Goal: Task Accomplishment & Management: Manage account settings

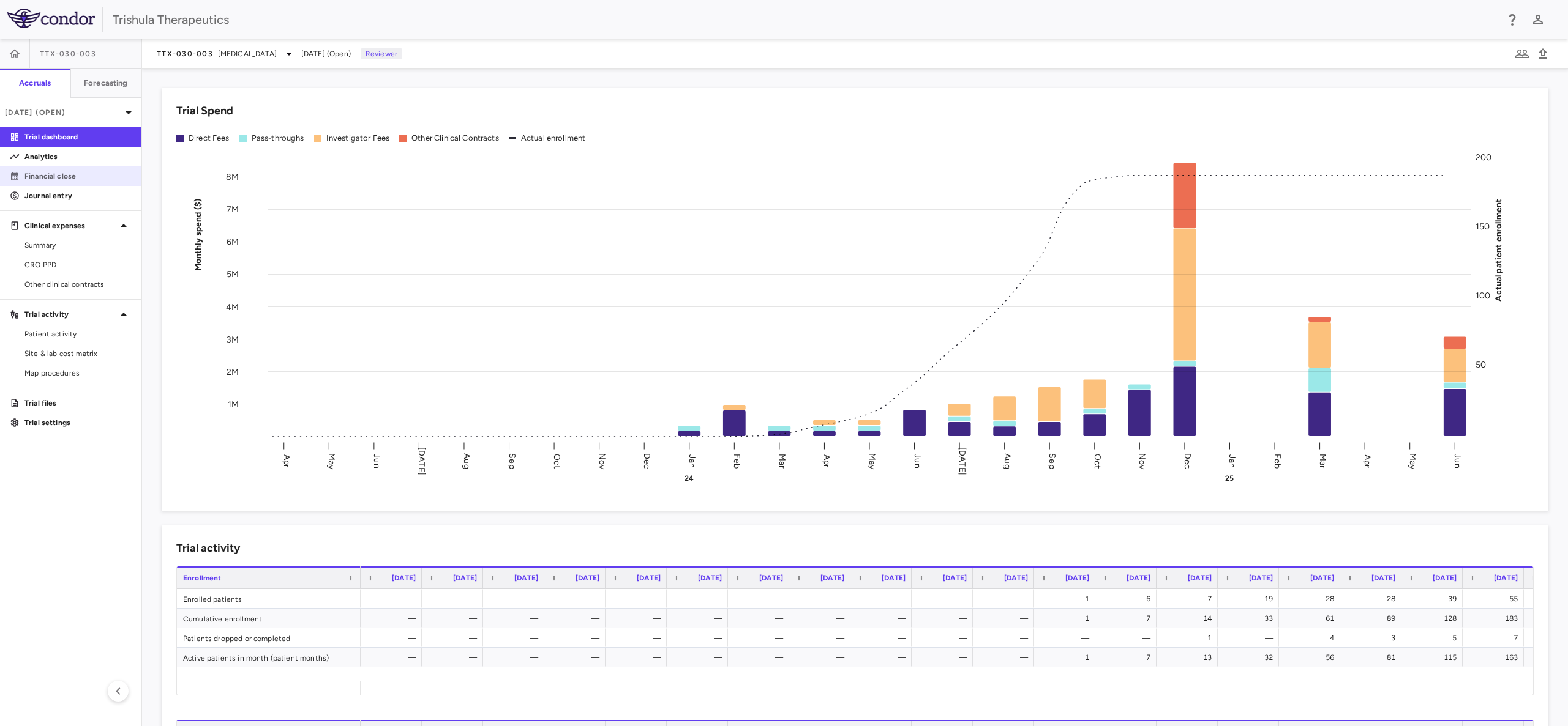
click at [59, 183] on link "Financial close" at bounding box center [70, 176] width 141 height 18
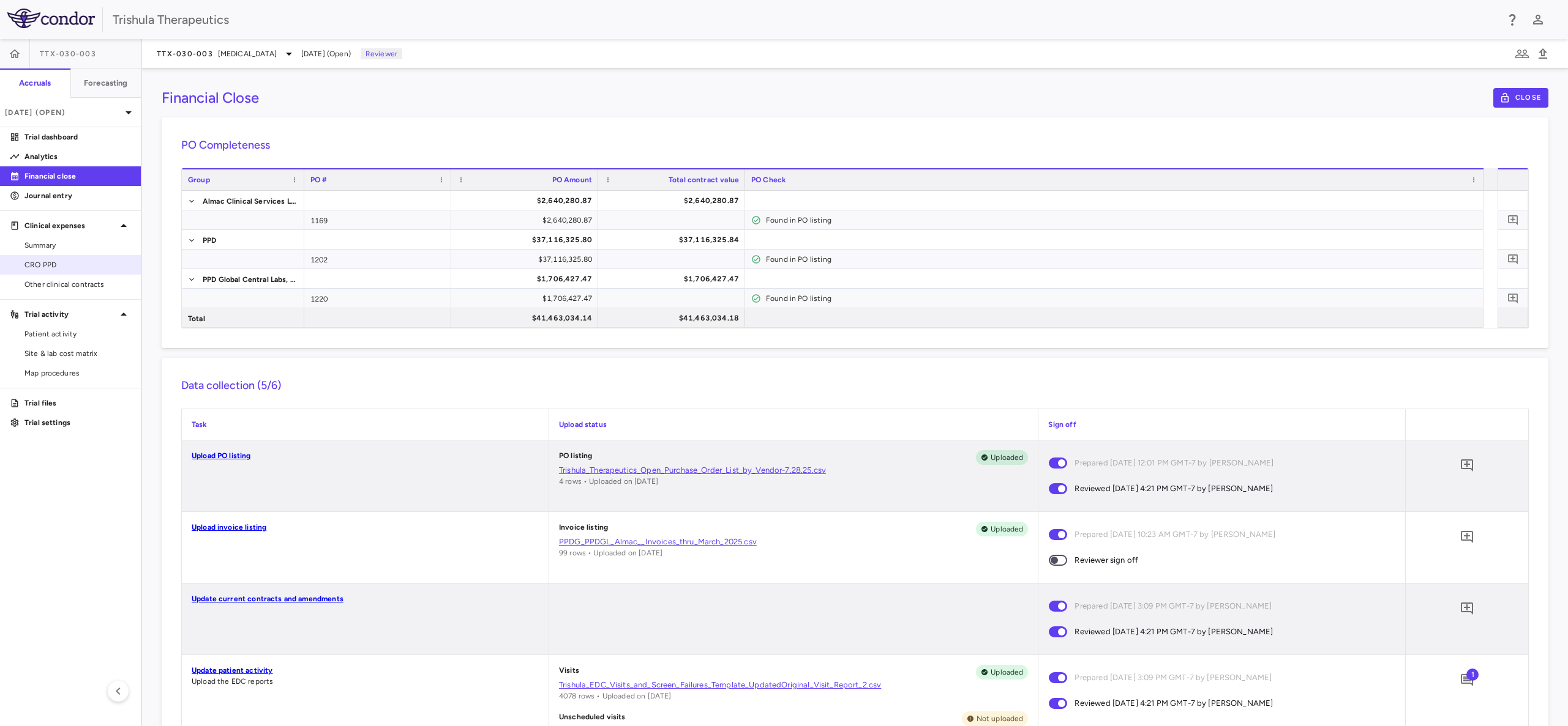
click at [50, 265] on span "CRO PPD" at bounding box center [78, 264] width 107 height 11
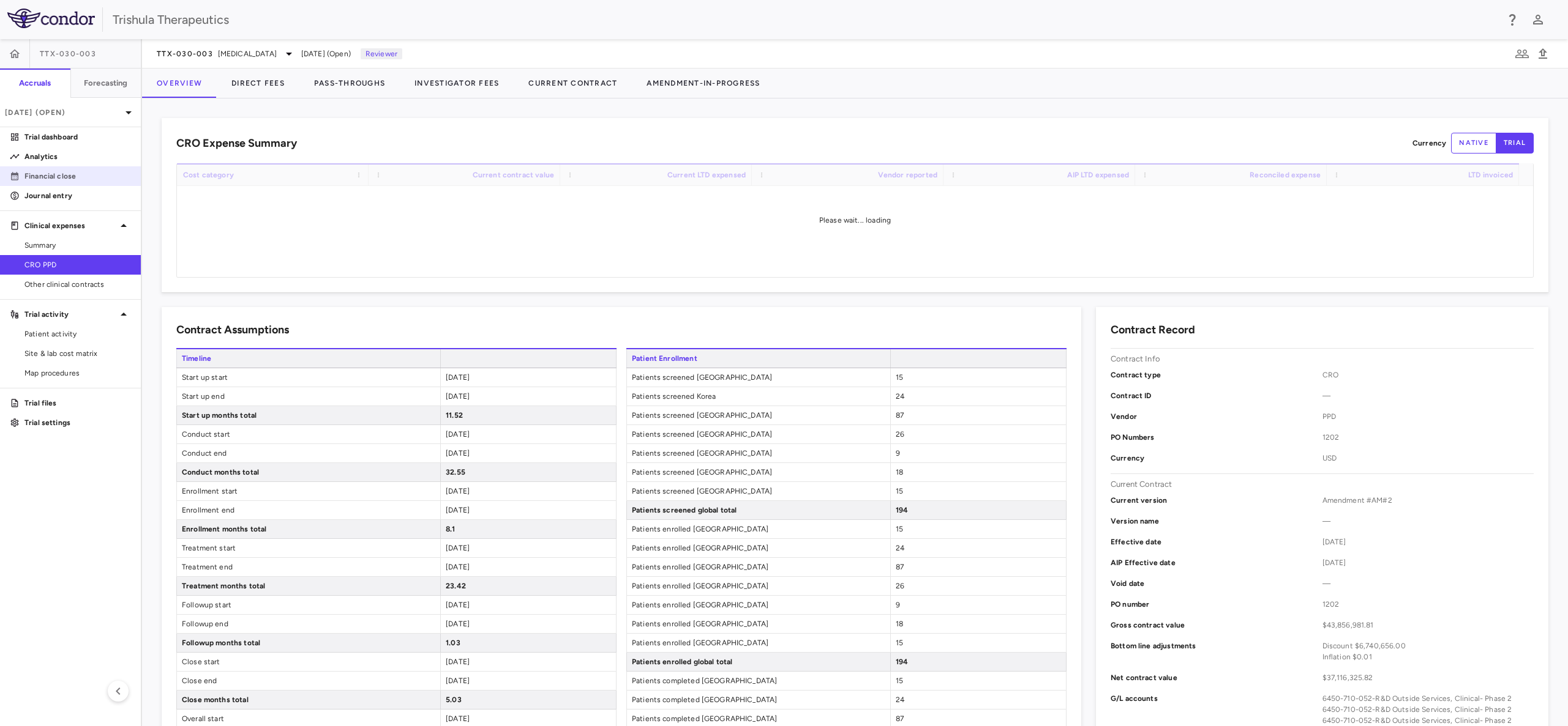
click at [52, 177] on p "Financial close" at bounding box center [78, 176] width 107 height 11
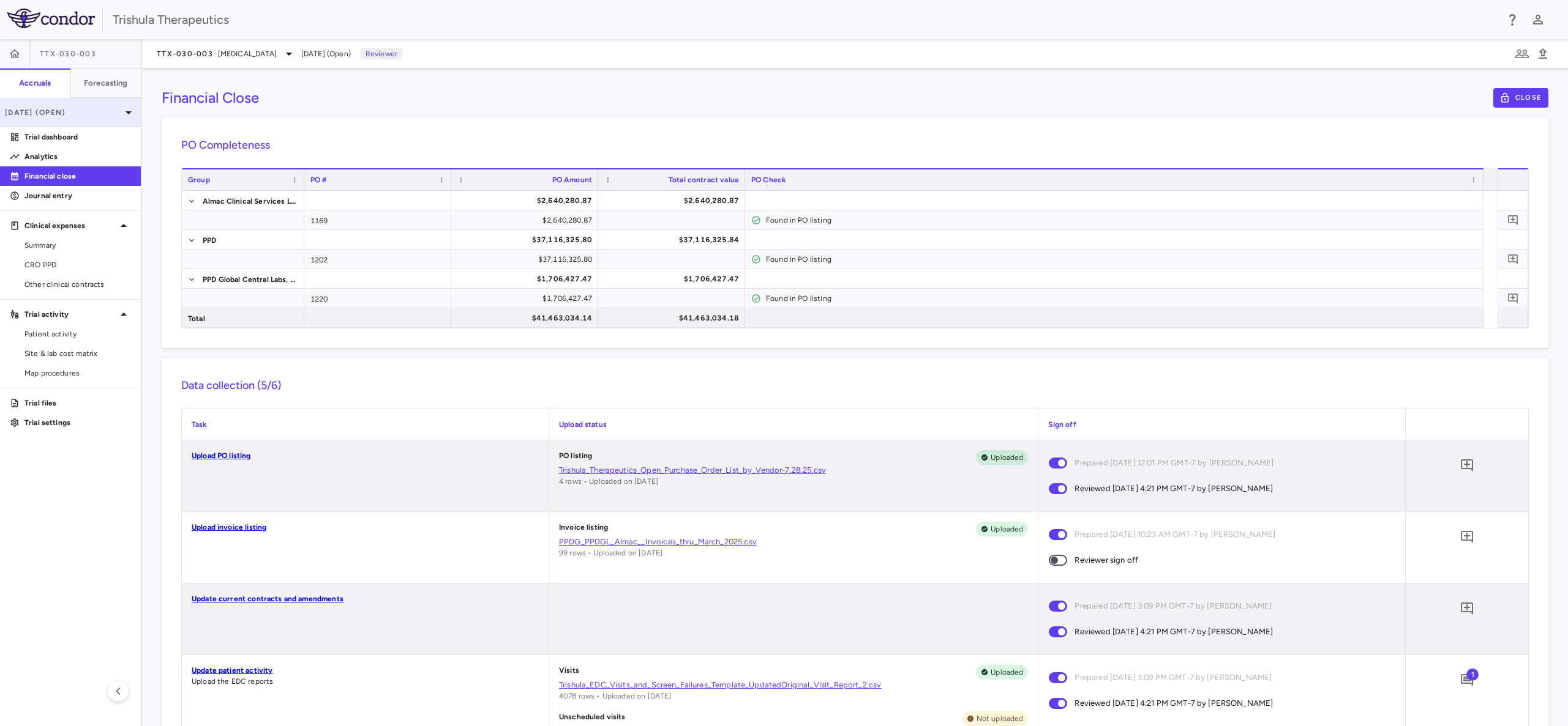
click at [43, 116] on p "[DATE] (Open)" at bounding box center [63, 112] width 117 height 11
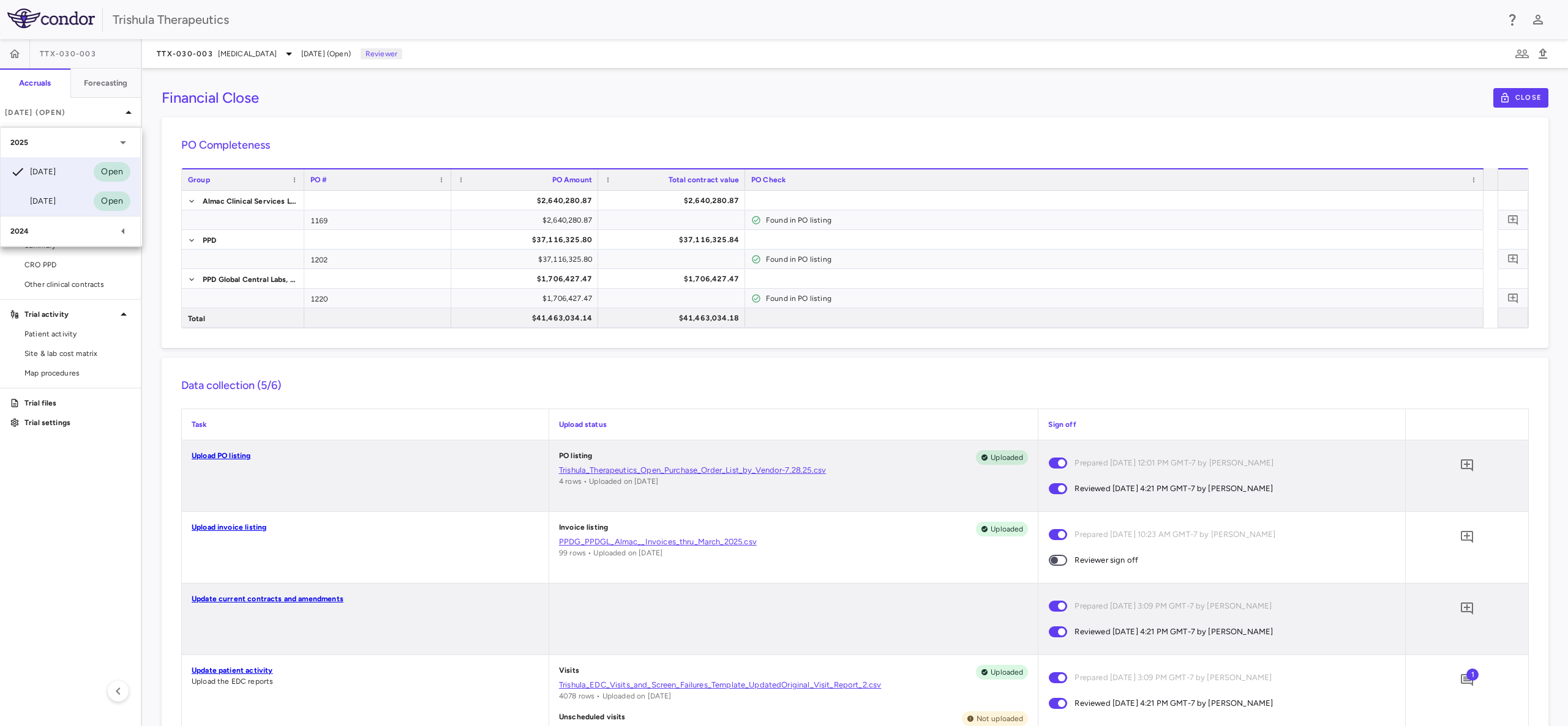
click at [55, 204] on div "[DATE]" at bounding box center [33, 201] width 46 height 15
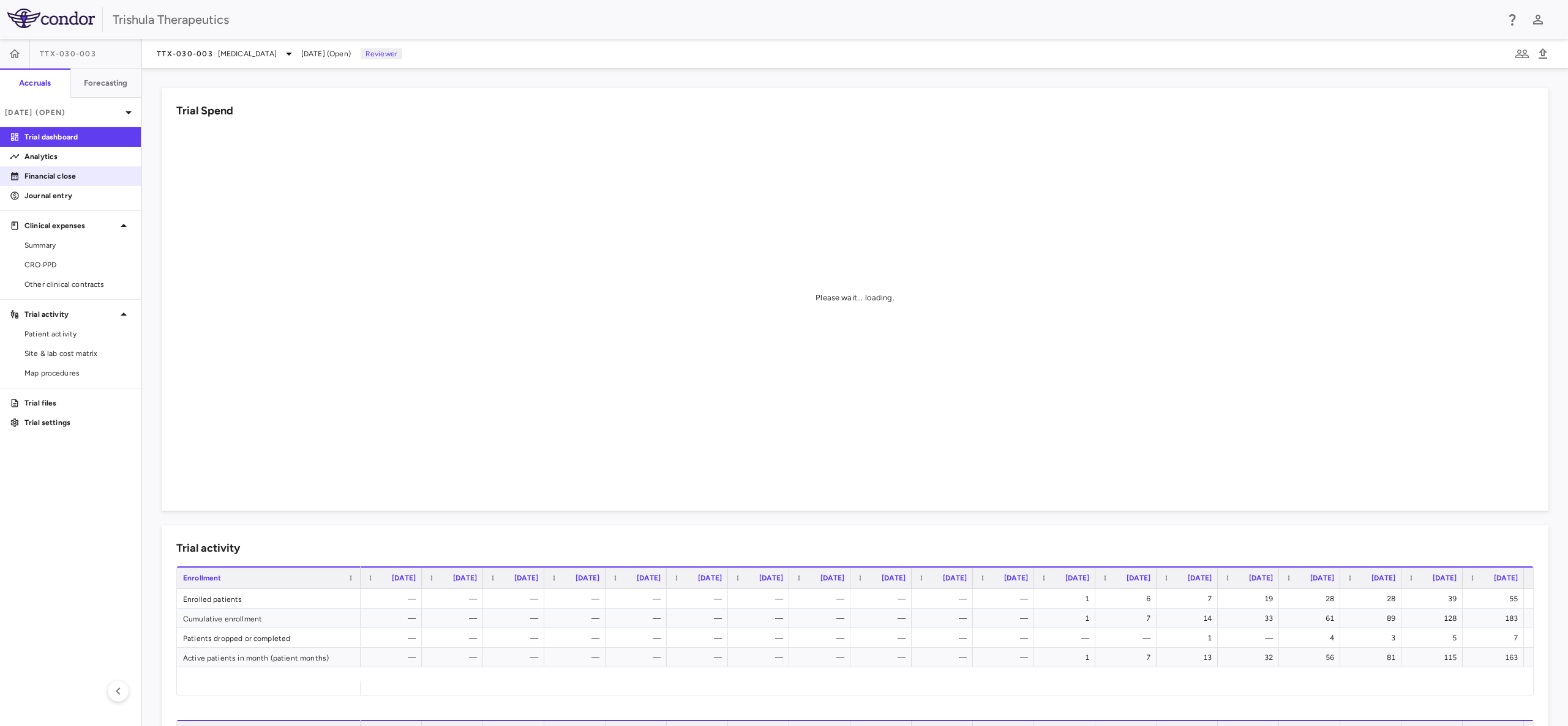
click at [87, 182] on link "Financial close" at bounding box center [70, 176] width 141 height 18
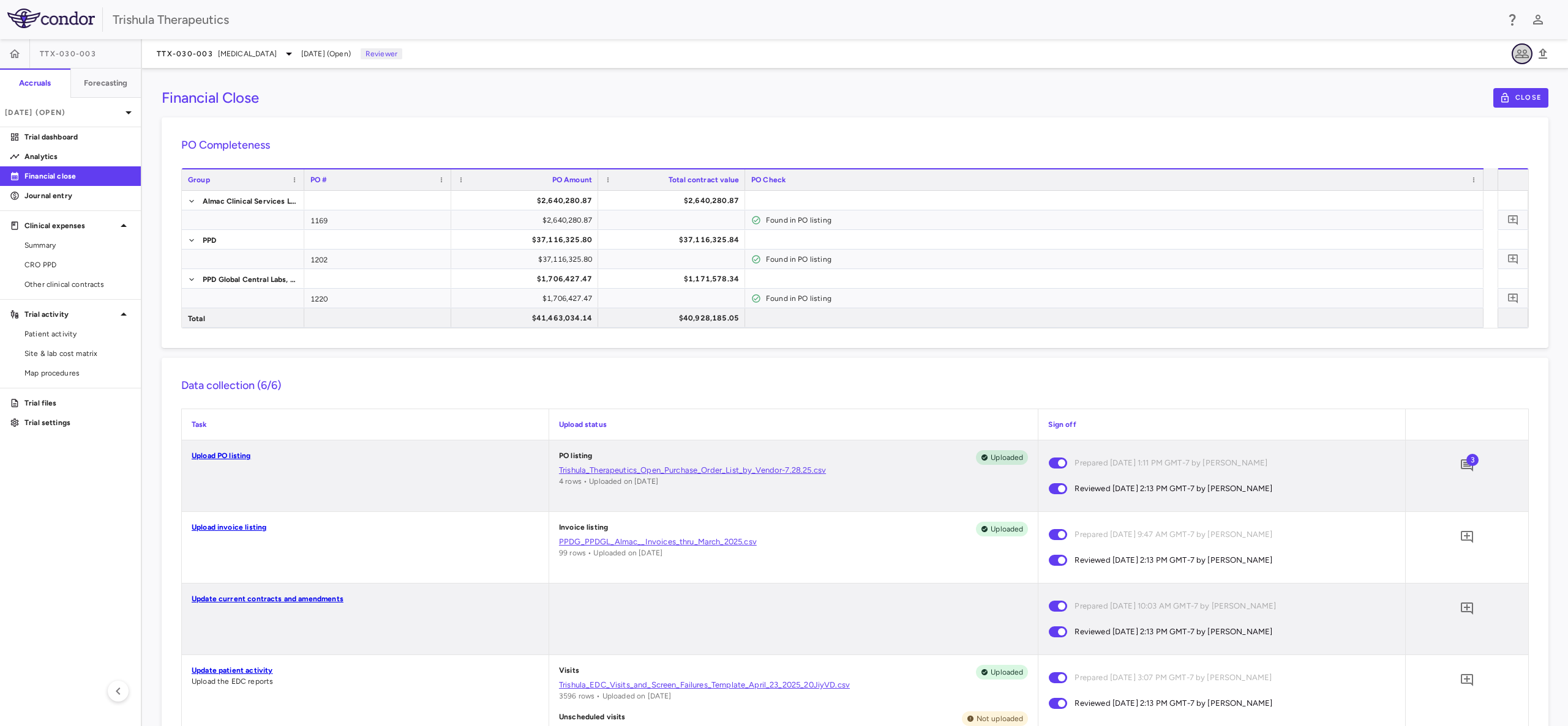
click at [1513, 49] on button "button" at bounding box center [1521, 53] width 20 height 20
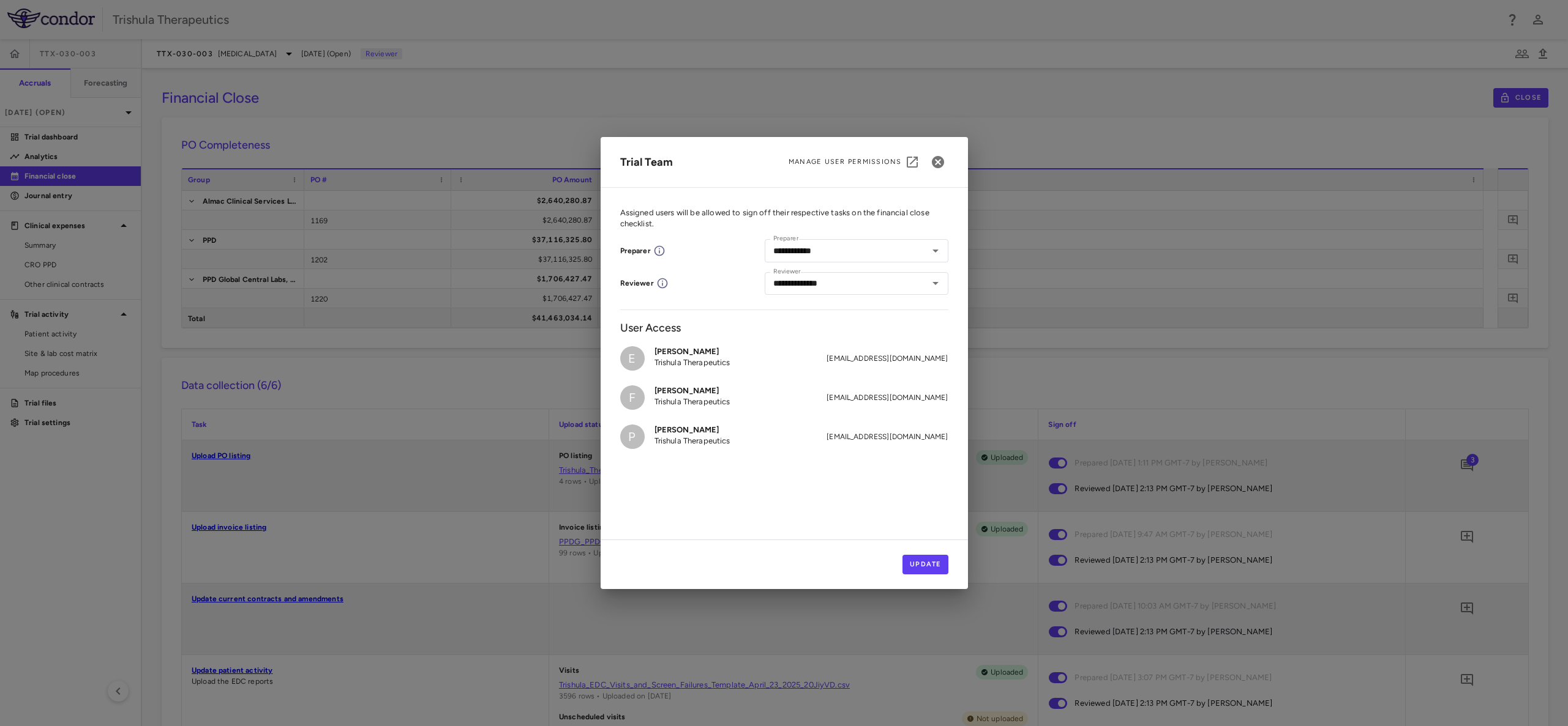
click at [1303, 125] on div "**********" at bounding box center [784, 363] width 1568 height 726
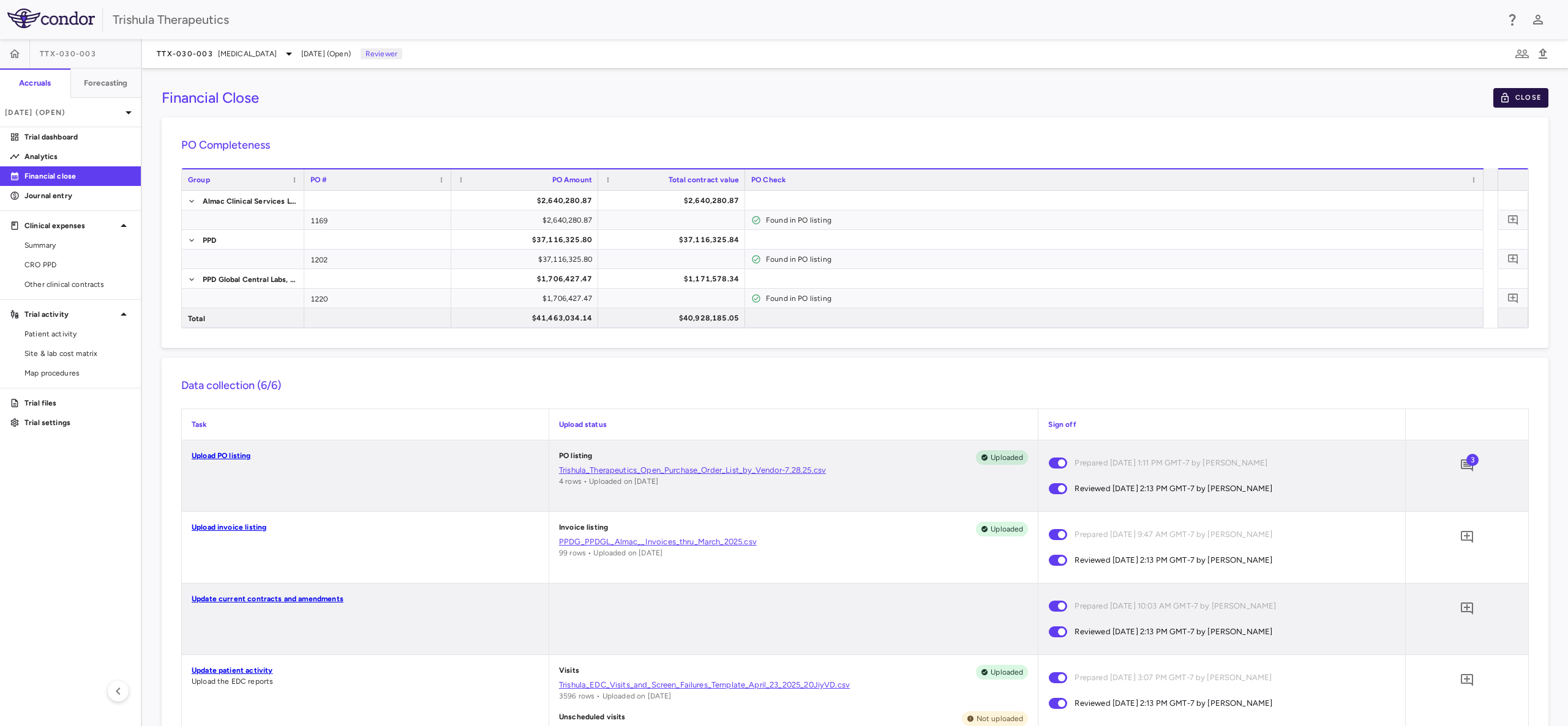
click at [1501, 95] on button "Close" at bounding box center [1520, 98] width 55 height 19
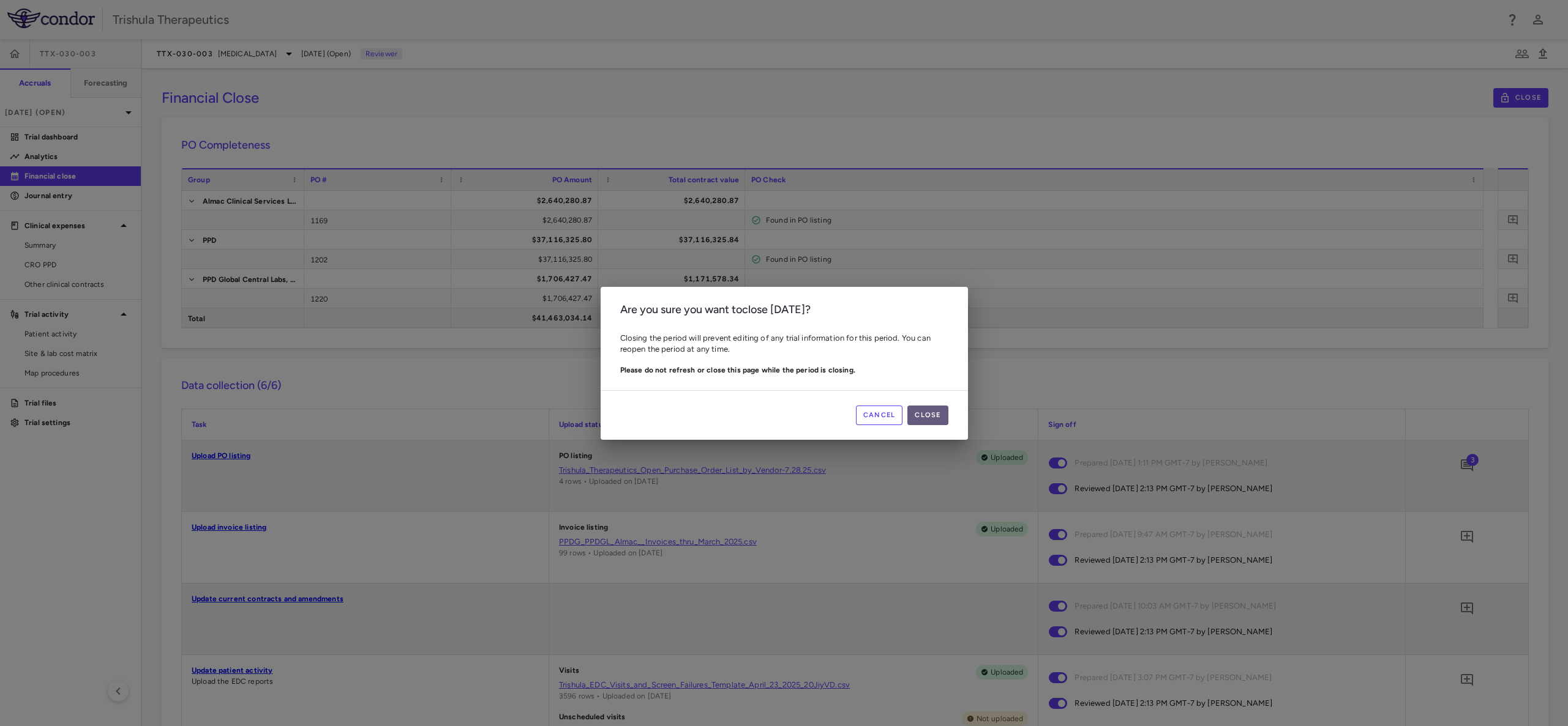
click at [920, 416] on button "Close" at bounding box center [927, 415] width 41 height 19
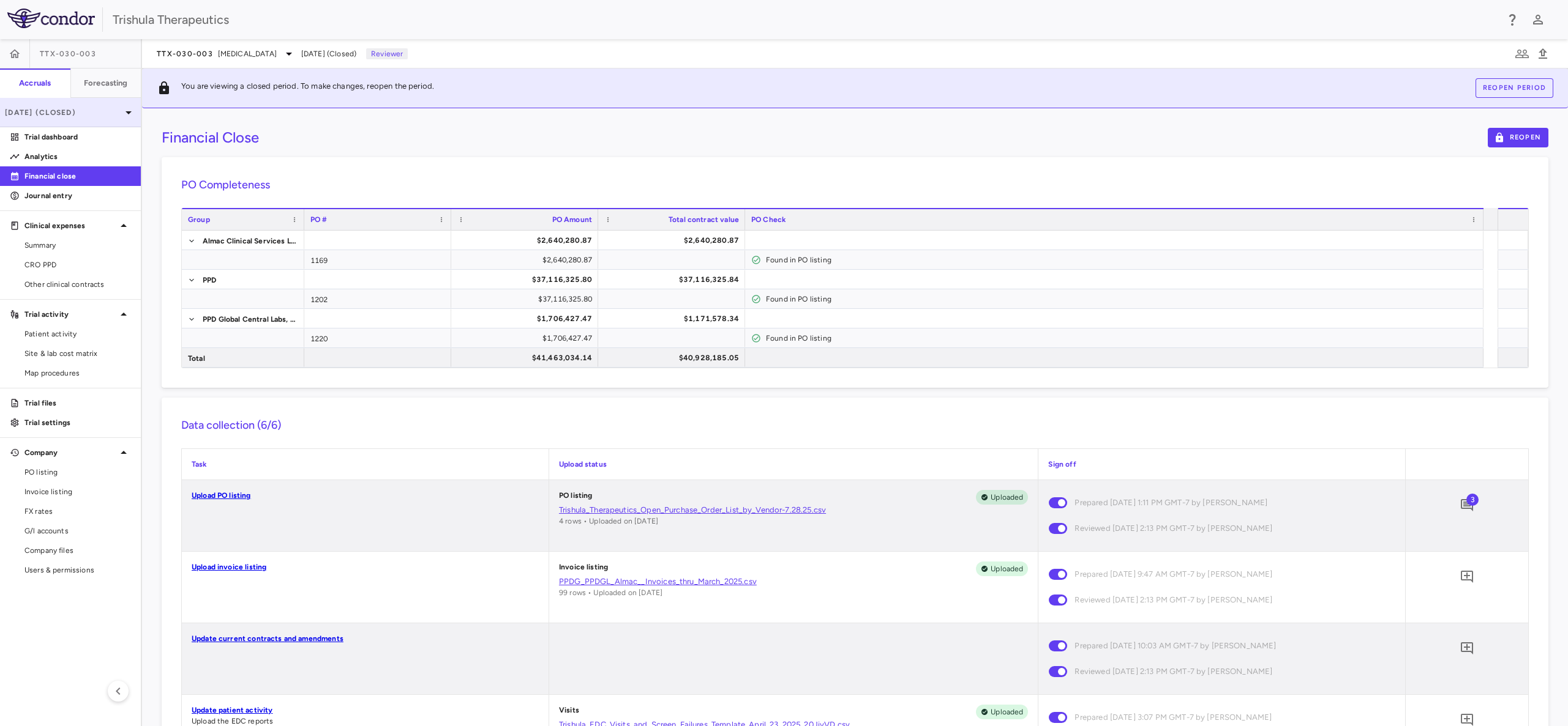
click at [125, 107] on icon at bounding box center [128, 112] width 15 height 15
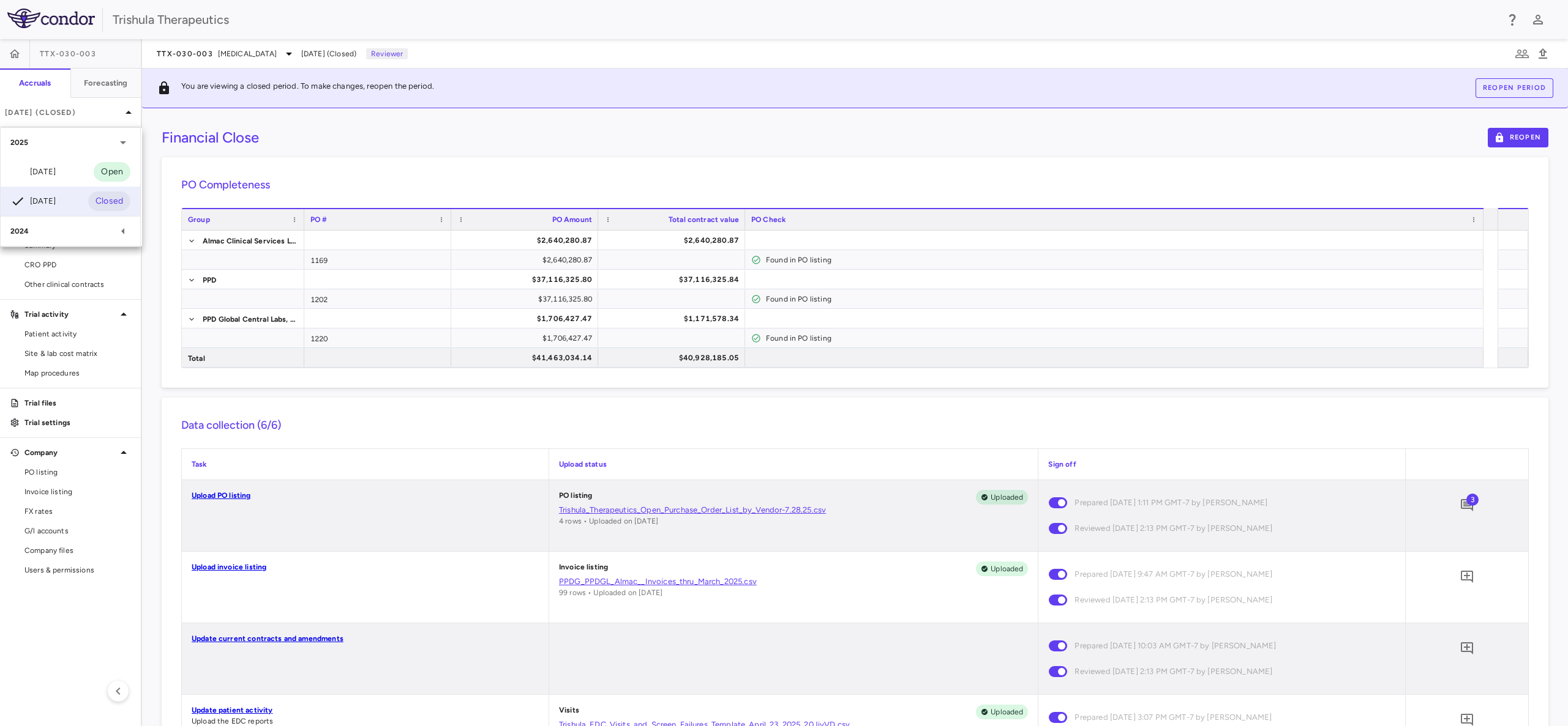
click at [35, 226] on div "2024" at bounding box center [63, 231] width 105 height 11
click at [44, 165] on div "[DATE]" at bounding box center [33, 172] width 46 height 15
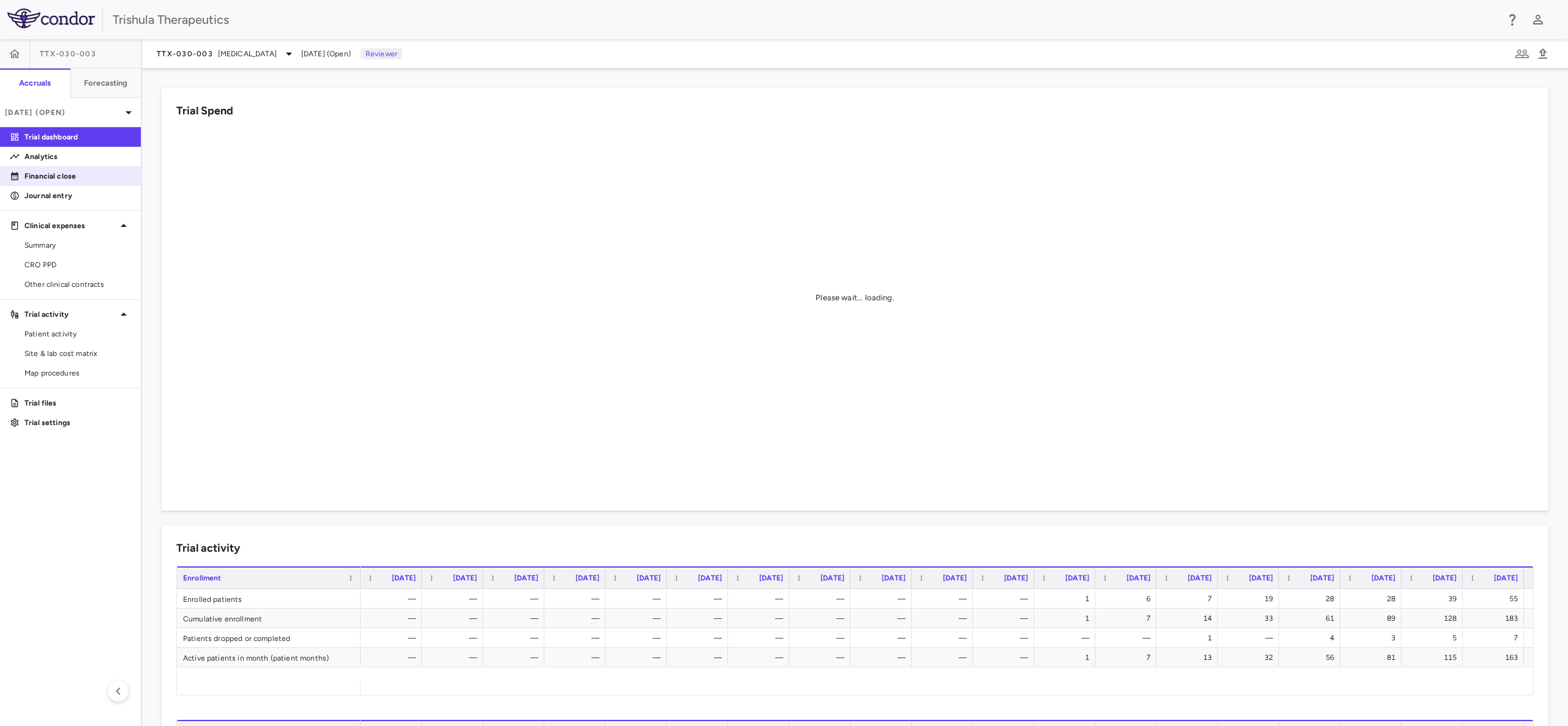
click at [73, 176] on p "Financial close" at bounding box center [78, 176] width 107 height 11
